Goal: Check status: Check status

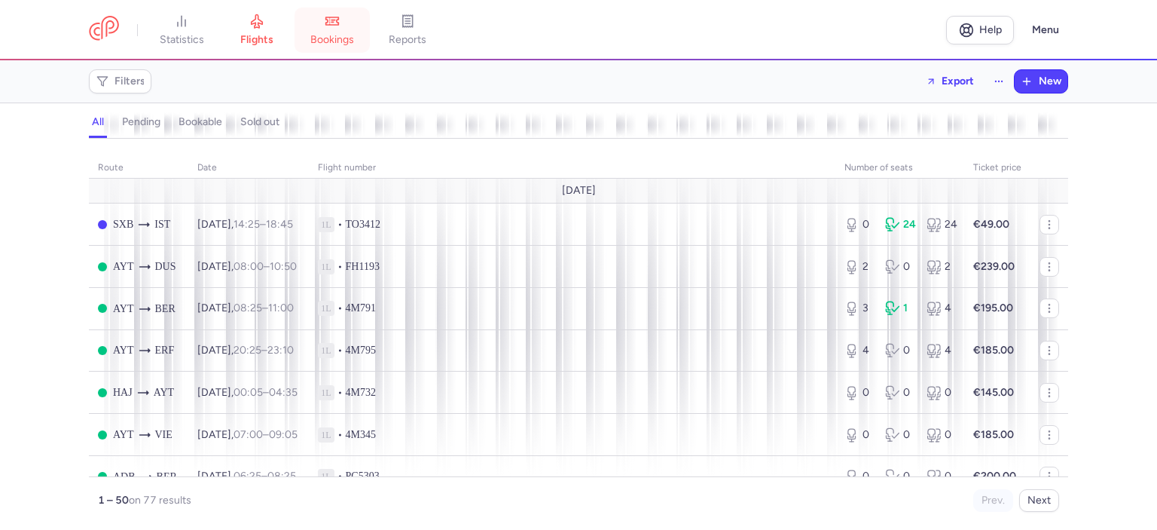
click at [331, 33] on span "bookings" at bounding box center [332, 40] width 44 height 14
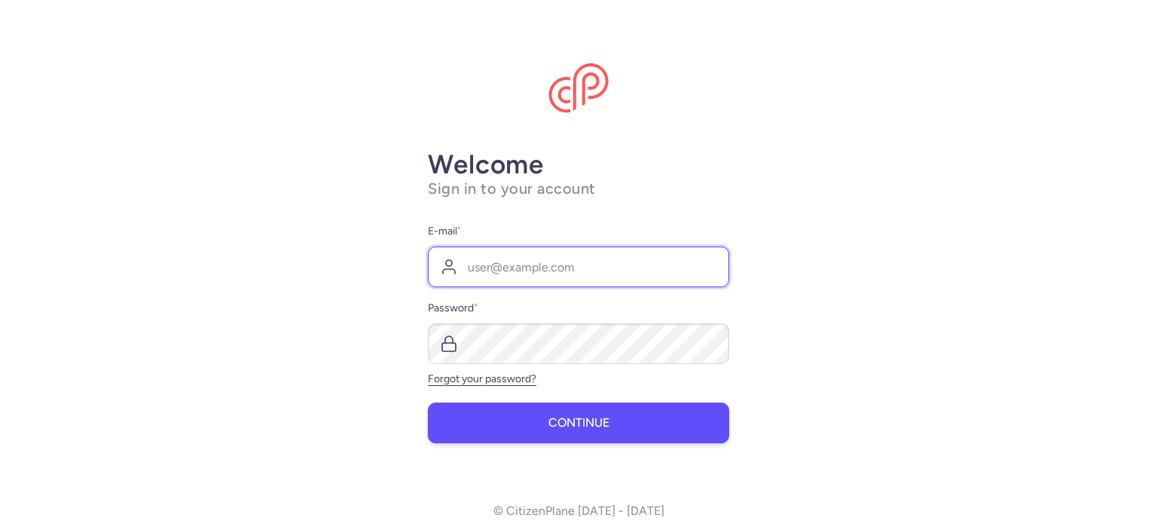
type input "[PERSON_NAME][EMAIL_ADDRESS][DOMAIN_NAME]"
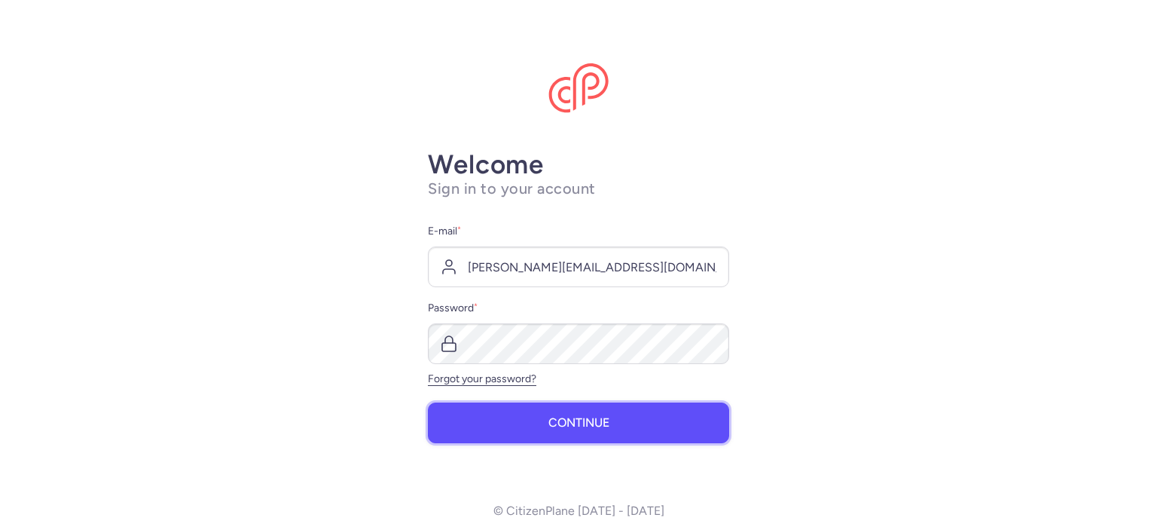
click at [567, 420] on span "Continue" at bounding box center [578, 423] width 61 height 14
